Goal: Information Seeking & Learning: Learn about a topic

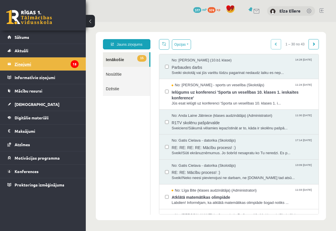
click at [19, 63] on legend "Ziņojumi 15" at bounding box center [47, 63] width 64 height 13
click at [25, 36] on span "Sākums" at bounding box center [22, 37] width 15 height 5
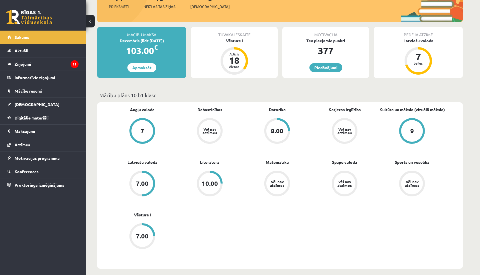
scroll to position [83, 0]
click at [42, 115] on link "Digitālie materiāli" at bounding box center [42, 117] width 71 height 13
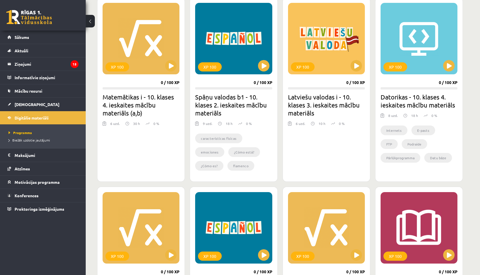
scroll to position [164, 0]
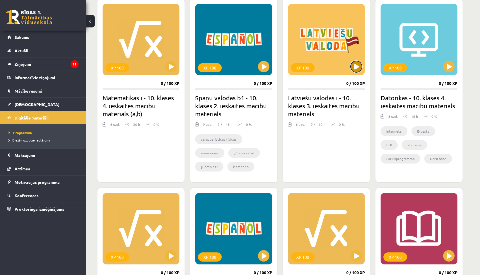
click at [335, 66] on button at bounding box center [355, 66] width 11 height 11
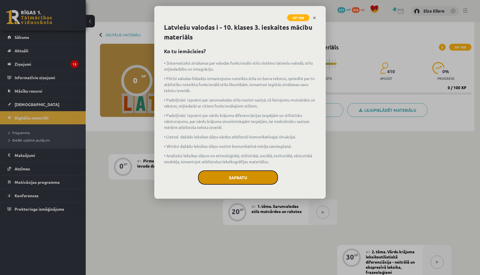
click at [234, 175] on button "Sapratu" at bounding box center [238, 177] width 80 height 14
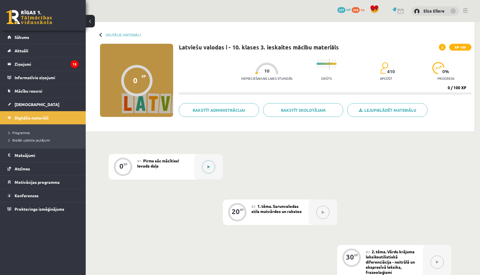
click at [212, 169] on button at bounding box center [208, 166] width 13 height 13
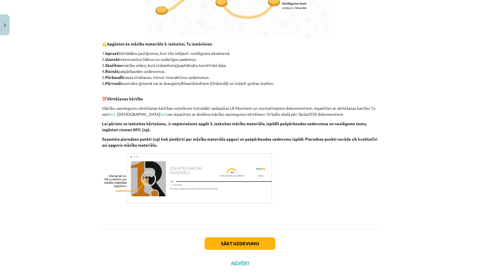
scroll to position [239, 0]
click at [220, 245] on button "Sākt uzdevumu" at bounding box center [239, 242] width 71 height 13
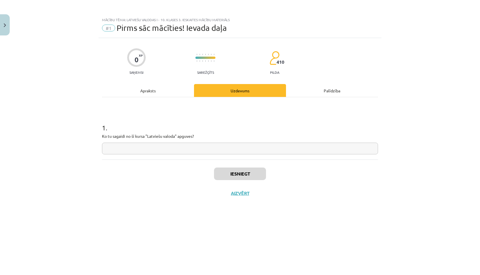
scroll to position [0, 0]
click at [122, 147] on input "text" at bounding box center [240, 148] width 276 height 12
type input "*"
type input "**********"
click at [236, 179] on button "Iesniegt" at bounding box center [240, 173] width 52 height 13
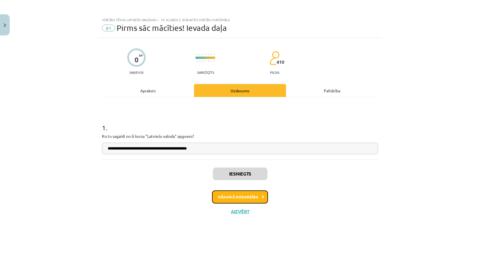
click at [241, 196] on button "Nākamā nodarbība" at bounding box center [240, 196] width 56 height 13
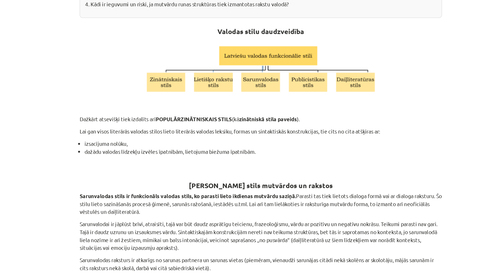
scroll to position [133, 0]
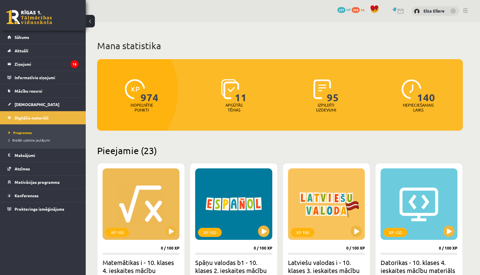
scroll to position [164, 0]
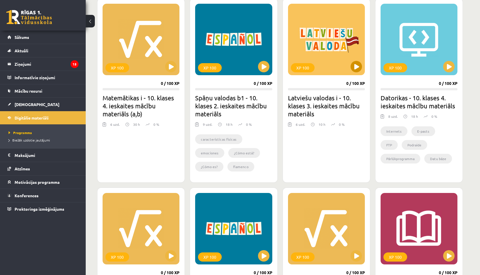
click at [339, 71] on div "XP 100" at bounding box center [326, 39] width 77 height 71
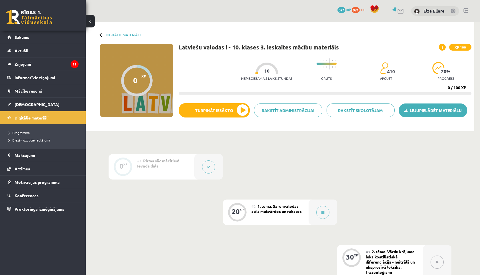
click at [412, 114] on link "Lejupielādēt materiālu" at bounding box center [433, 110] width 68 height 14
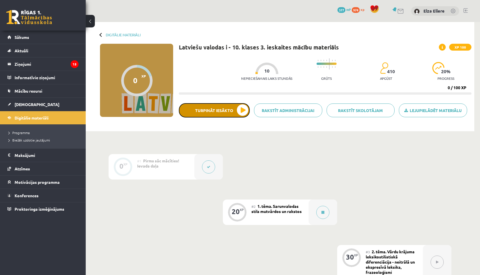
click at [195, 113] on button "Turpināt iesākto" at bounding box center [214, 110] width 71 height 14
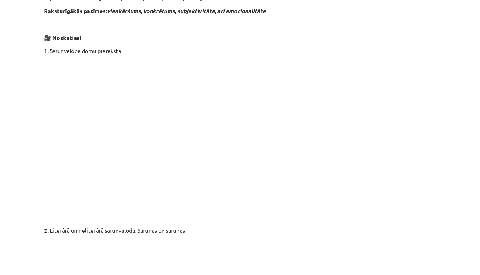
scroll to position [845, 0]
